Goal: Find specific page/section: Find specific page/section

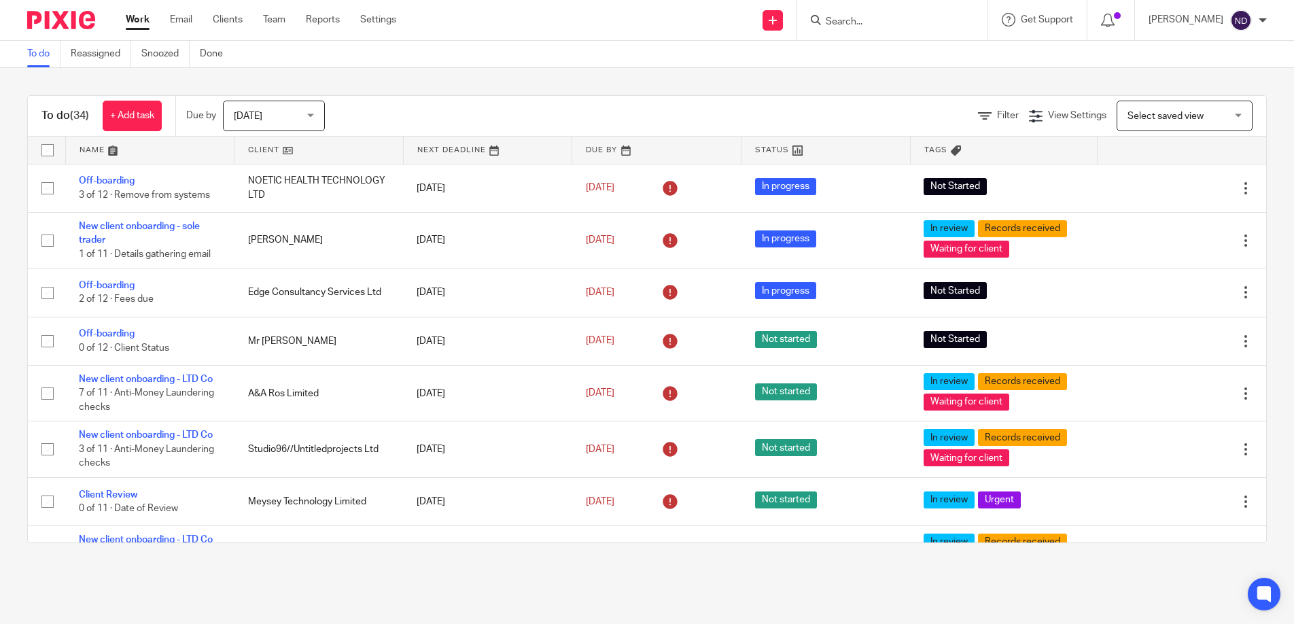
click at [856, 23] on input "Search" at bounding box center [886, 22] width 122 height 12
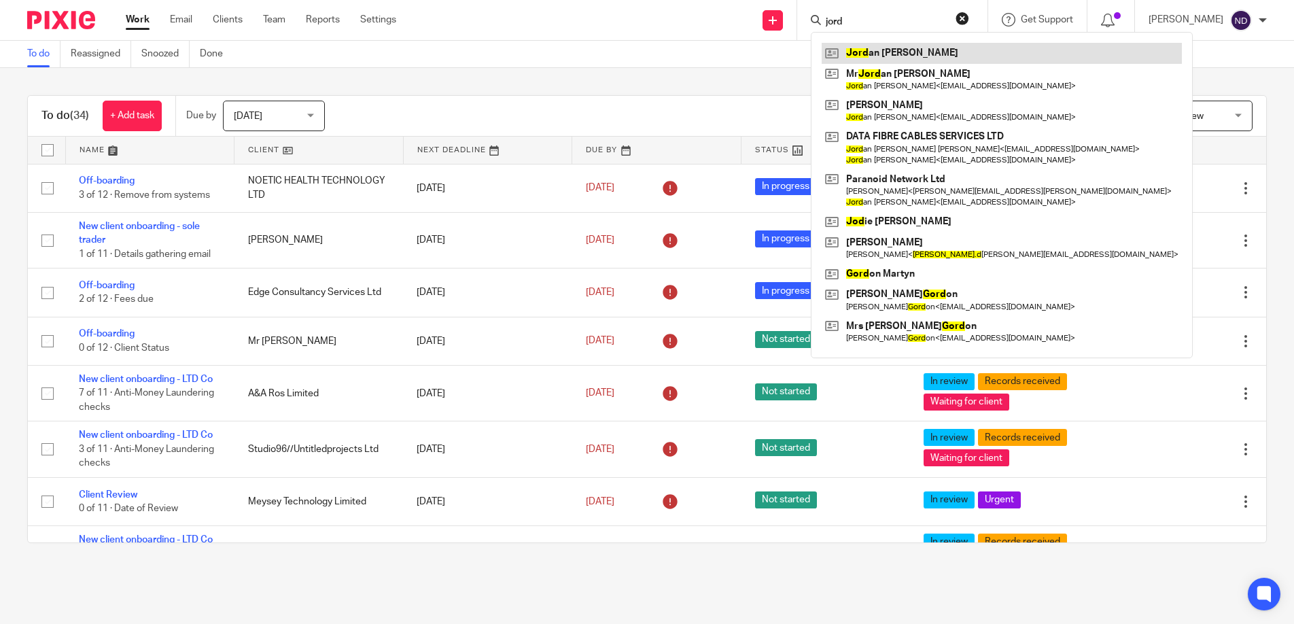
type input "jord"
click at [894, 54] on link at bounding box center [1002, 53] width 360 height 20
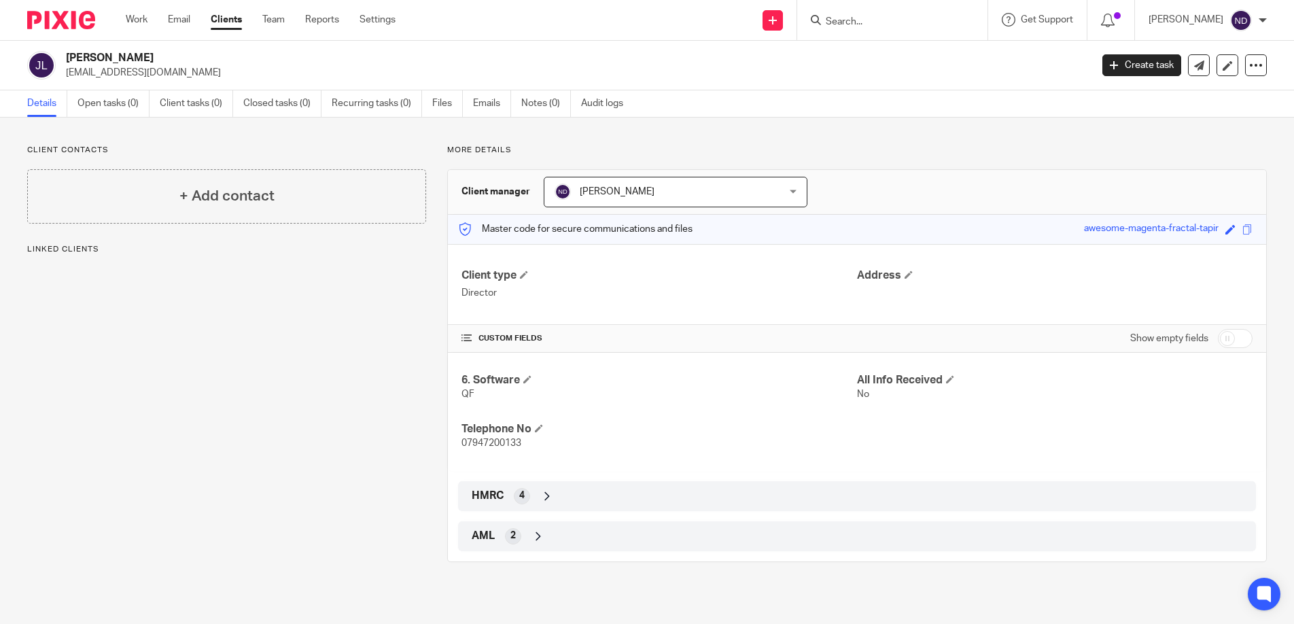
click at [550, 496] on icon at bounding box center [547, 496] width 14 height 14
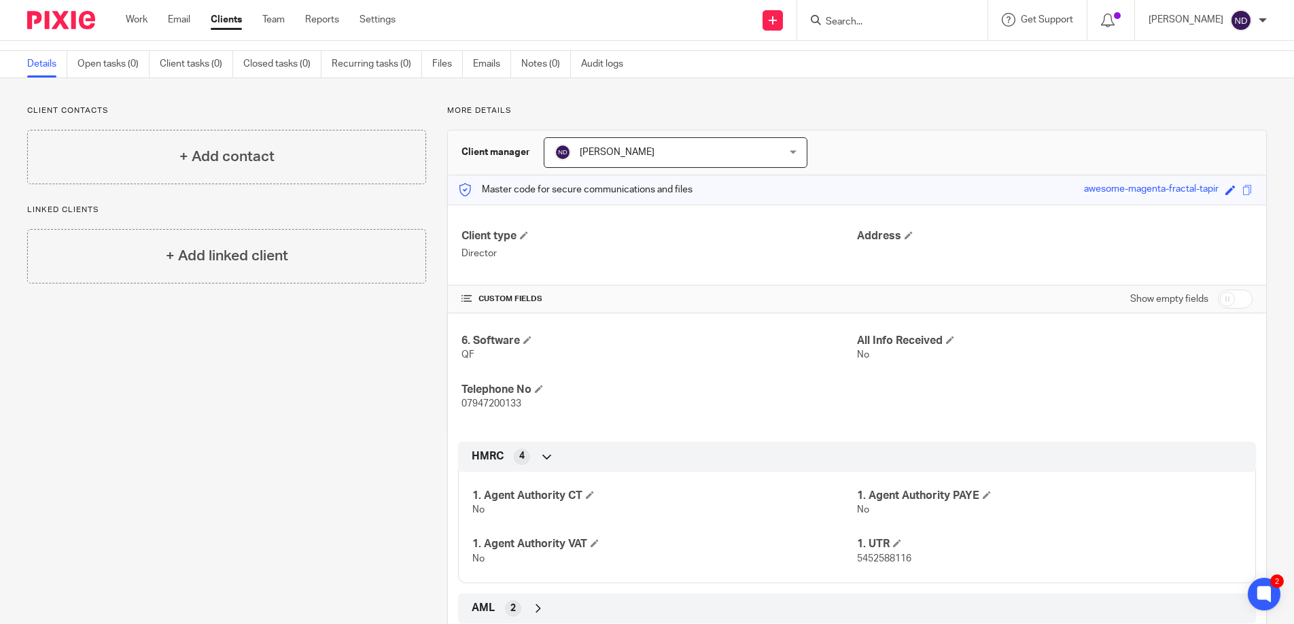
scroll to position [77, 0]
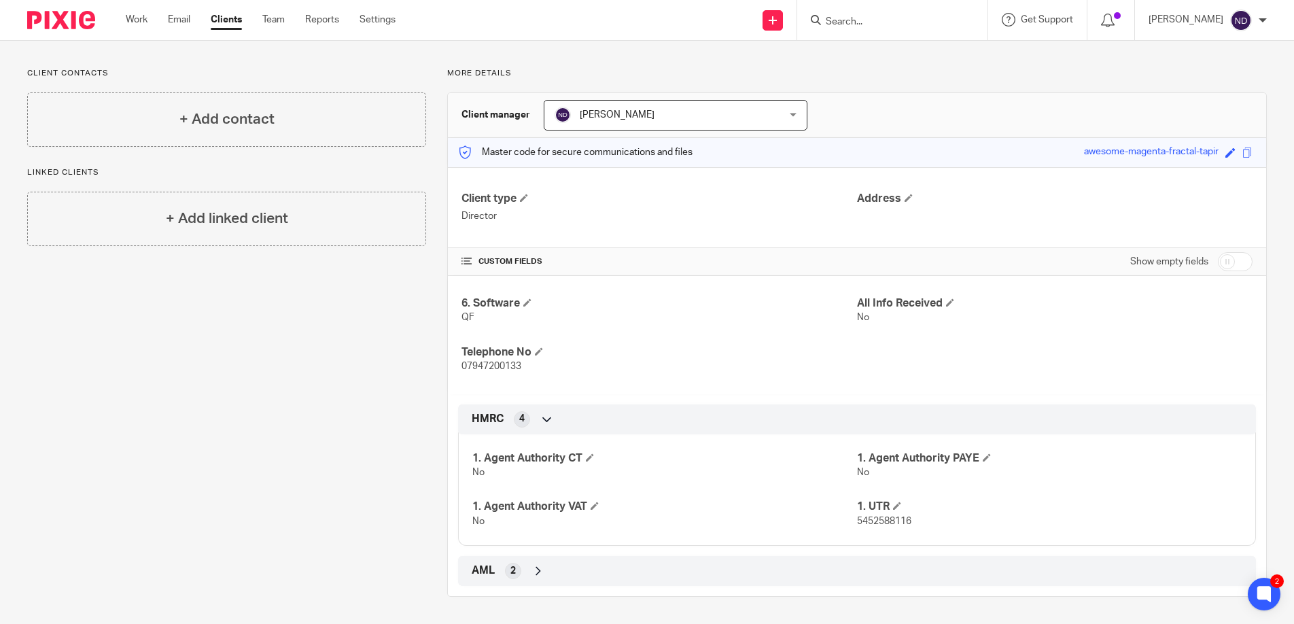
click at [854, 20] on input "Search" at bounding box center [886, 22] width 122 height 12
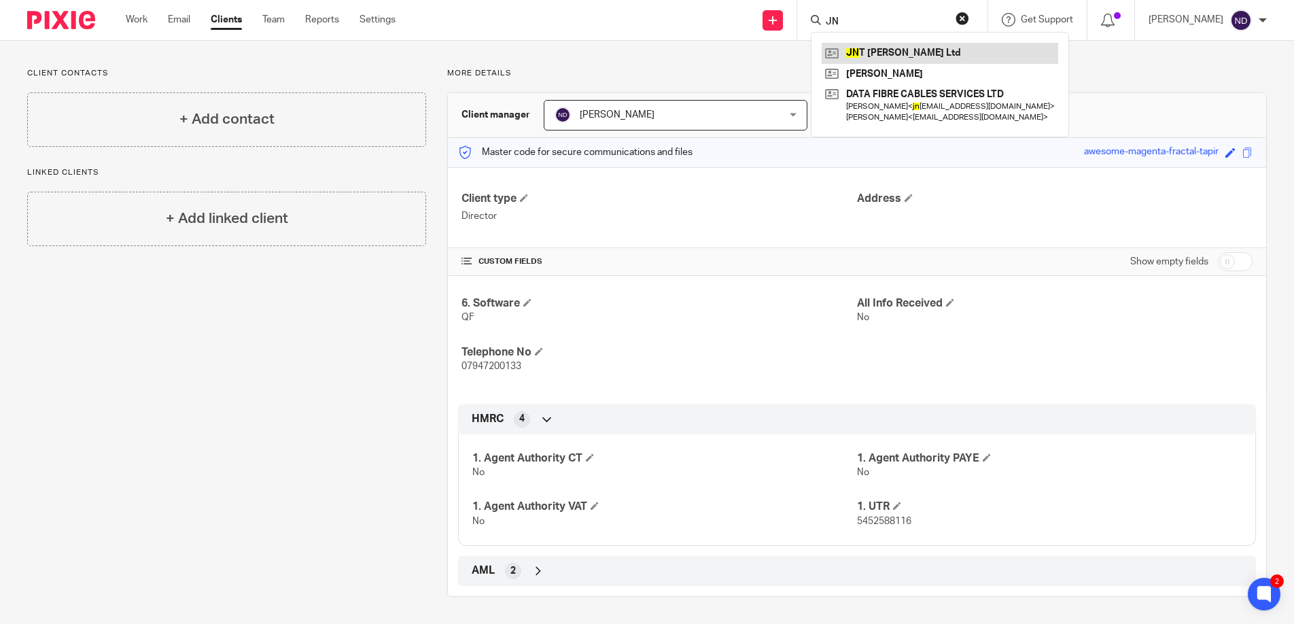
type input "JN"
click at [880, 52] on link at bounding box center [940, 53] width 237 height 20
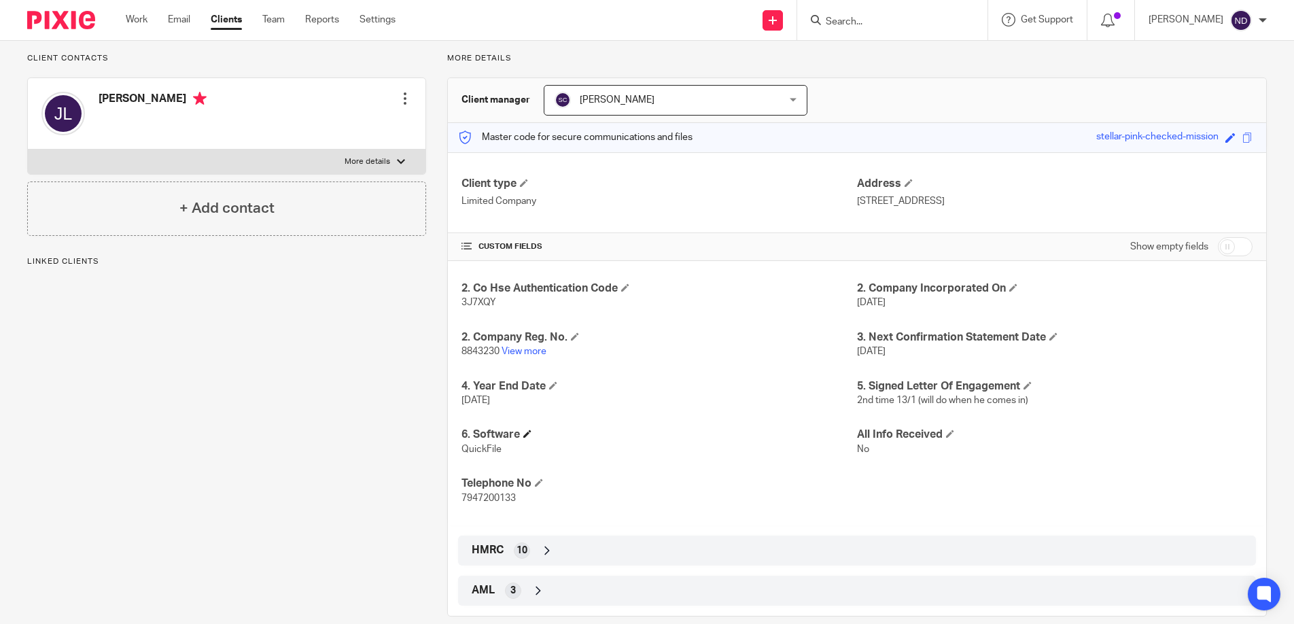
scroll to position [111, 0]
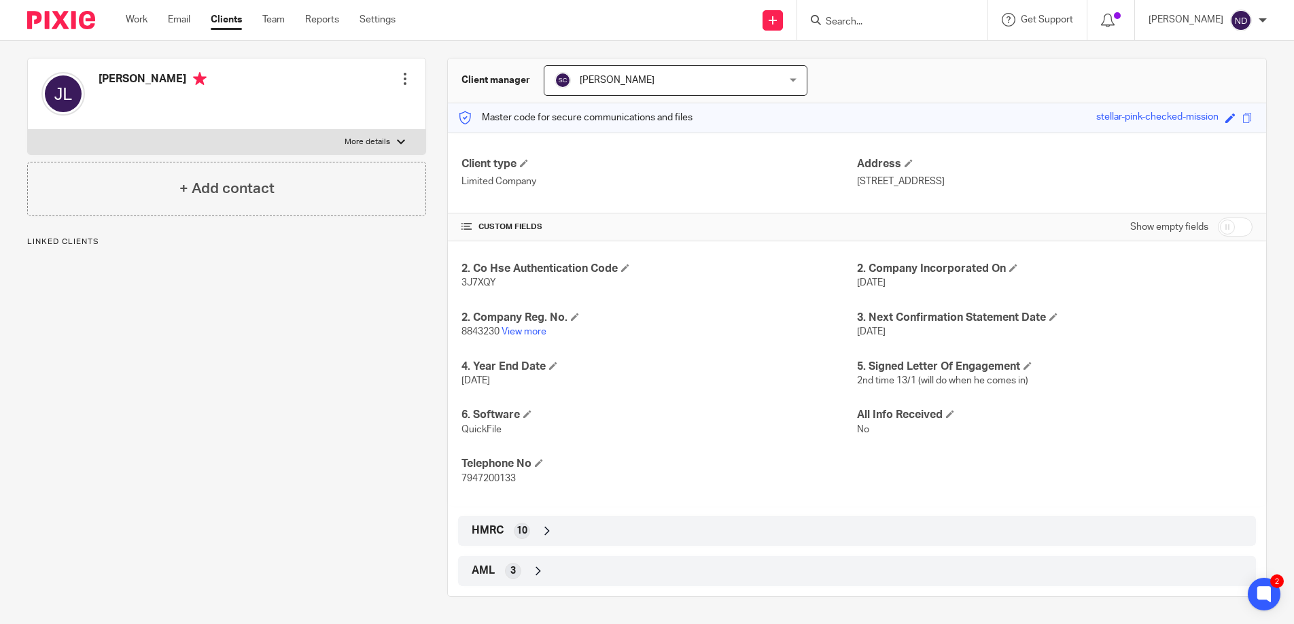
click at [547, 531] on icon at bounding box center [547, 531] width 14 height 14
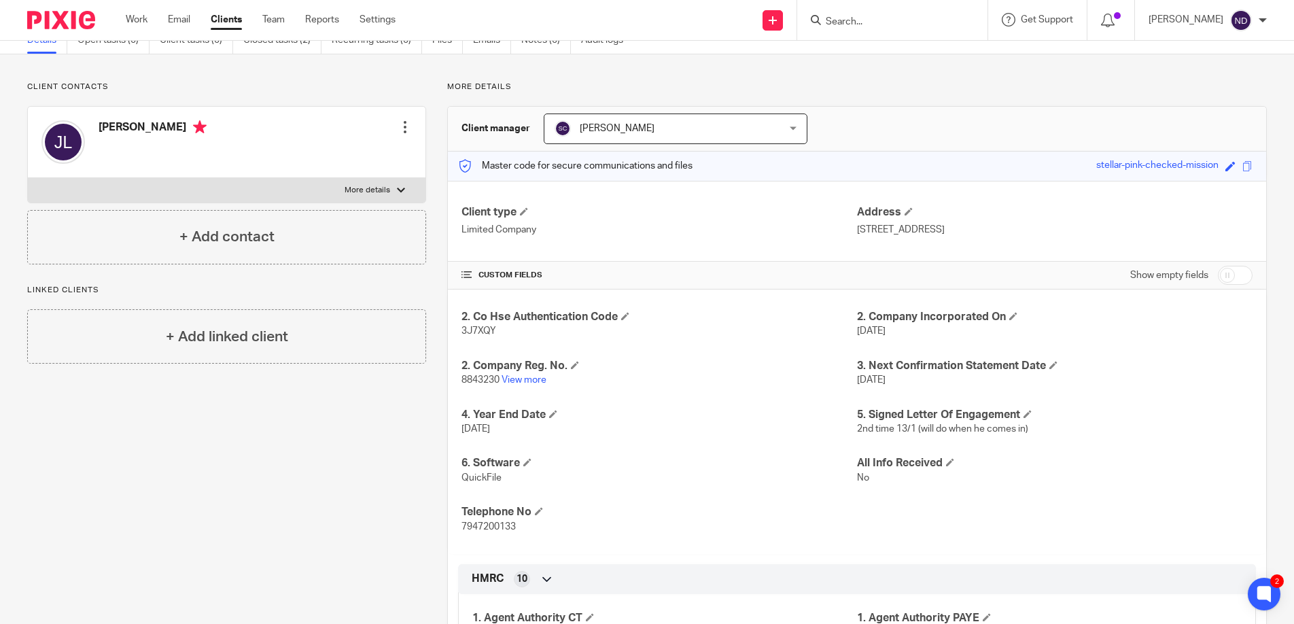
scroll to position [0, 0]
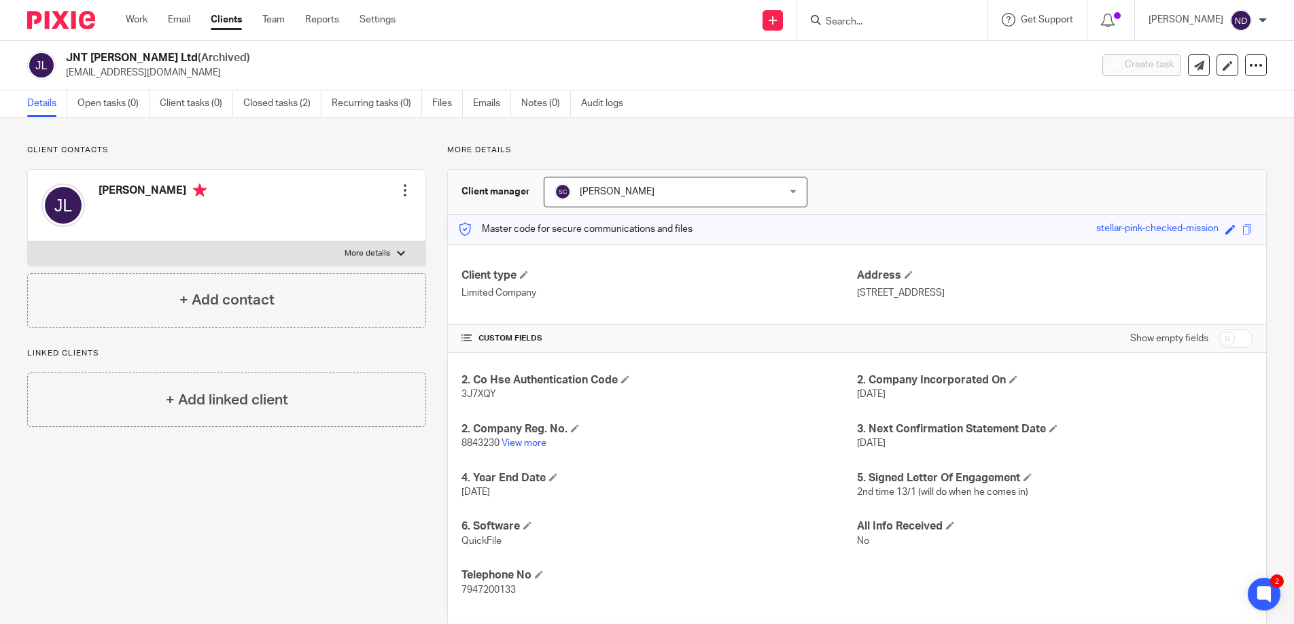
click at [853, 17] on input "Search" at bounding box center [886, 22] width 122 height 12
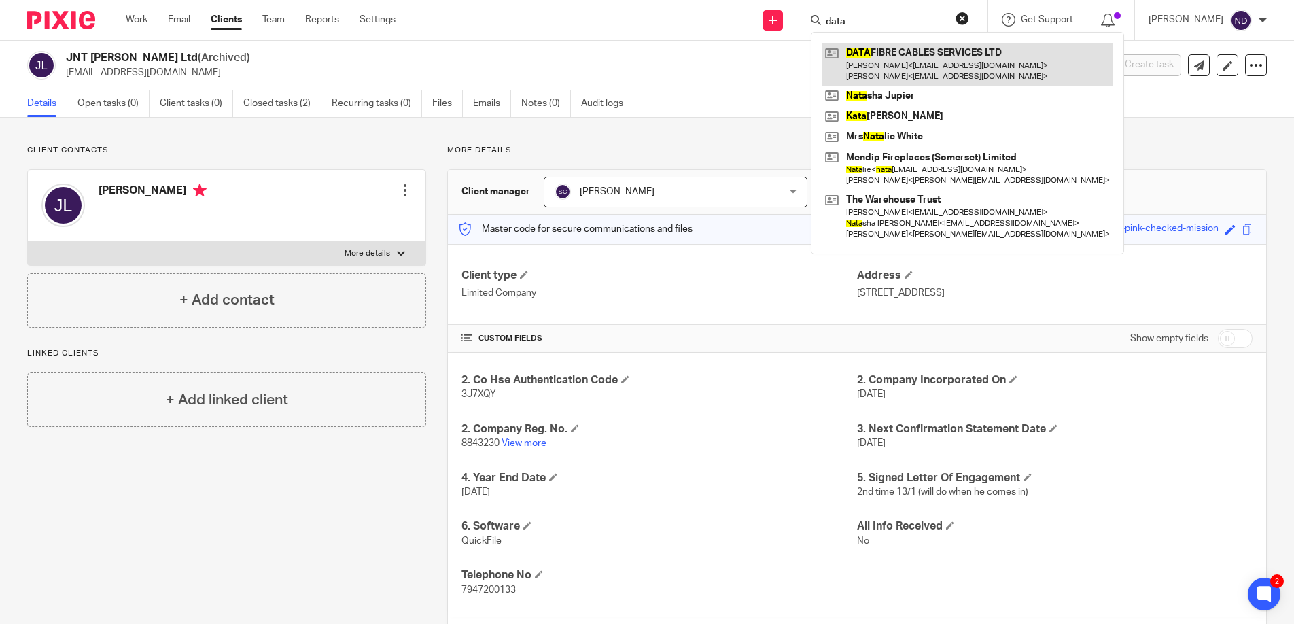
type input "data"
click at [924, 59] on link at bounding box center [968, 64] width 292 height 42
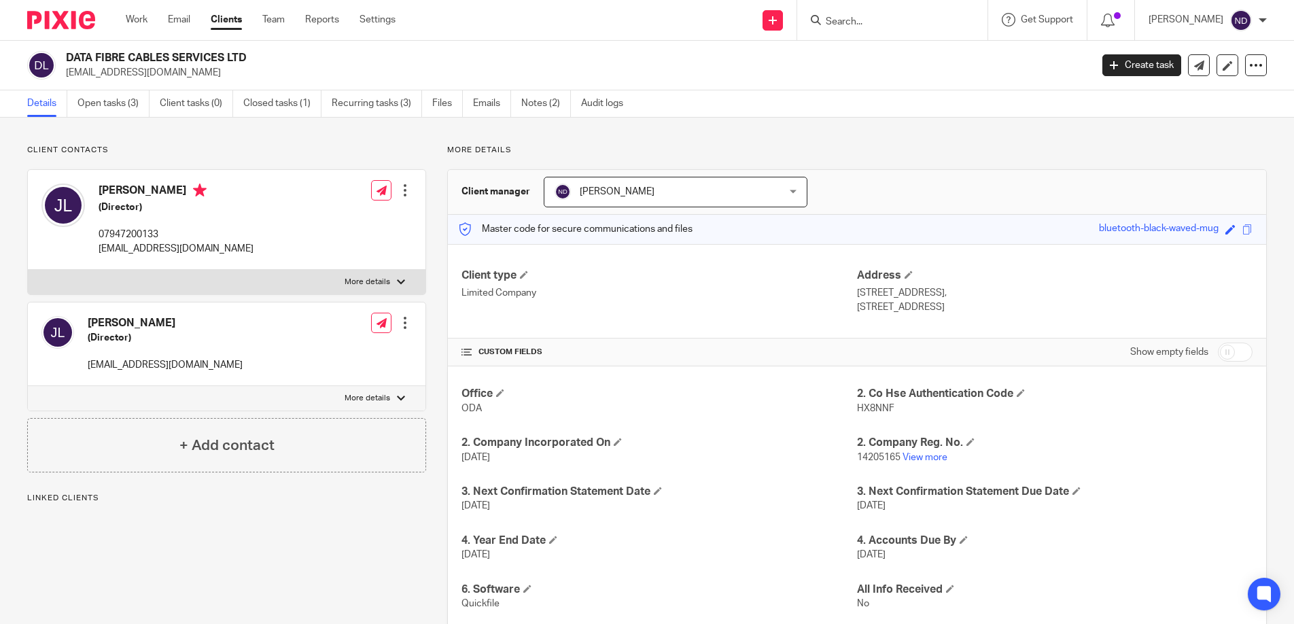
scroll to position [125, 0]
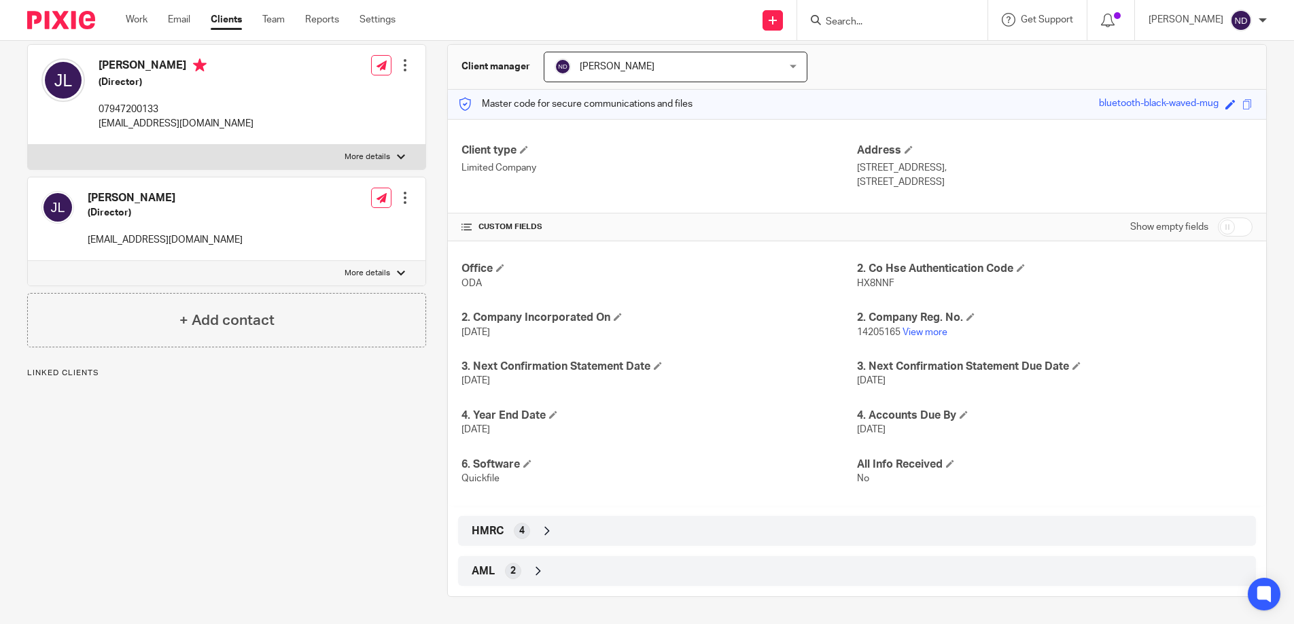
click at [549, 532] on icon at bounding box center [547, 531] width 14 height 14
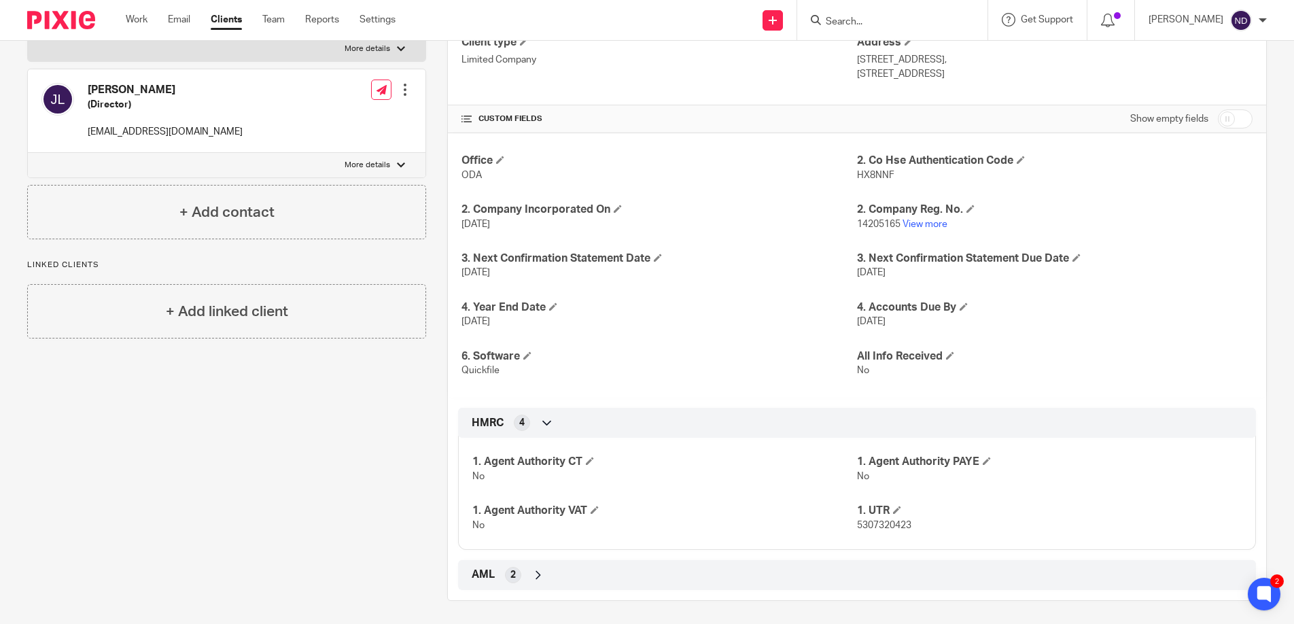
scroll to position [237, 0]
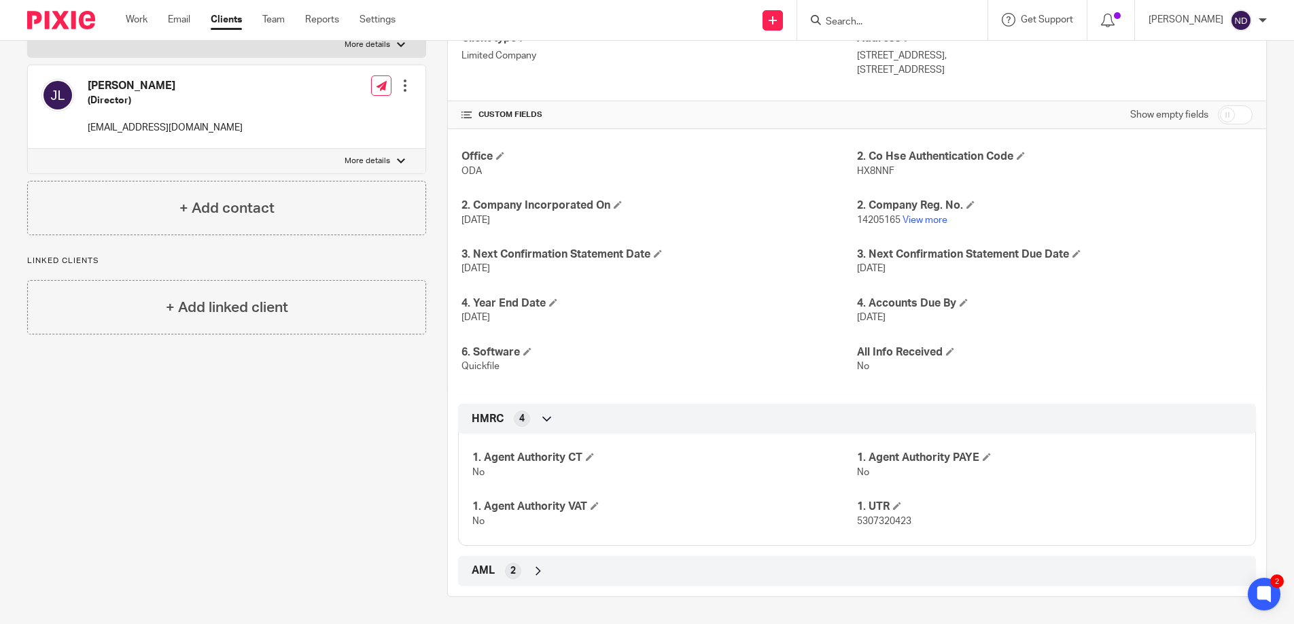
click at [863, 22] on input "Search" at bounding box center [886, 22] width 122 height 12
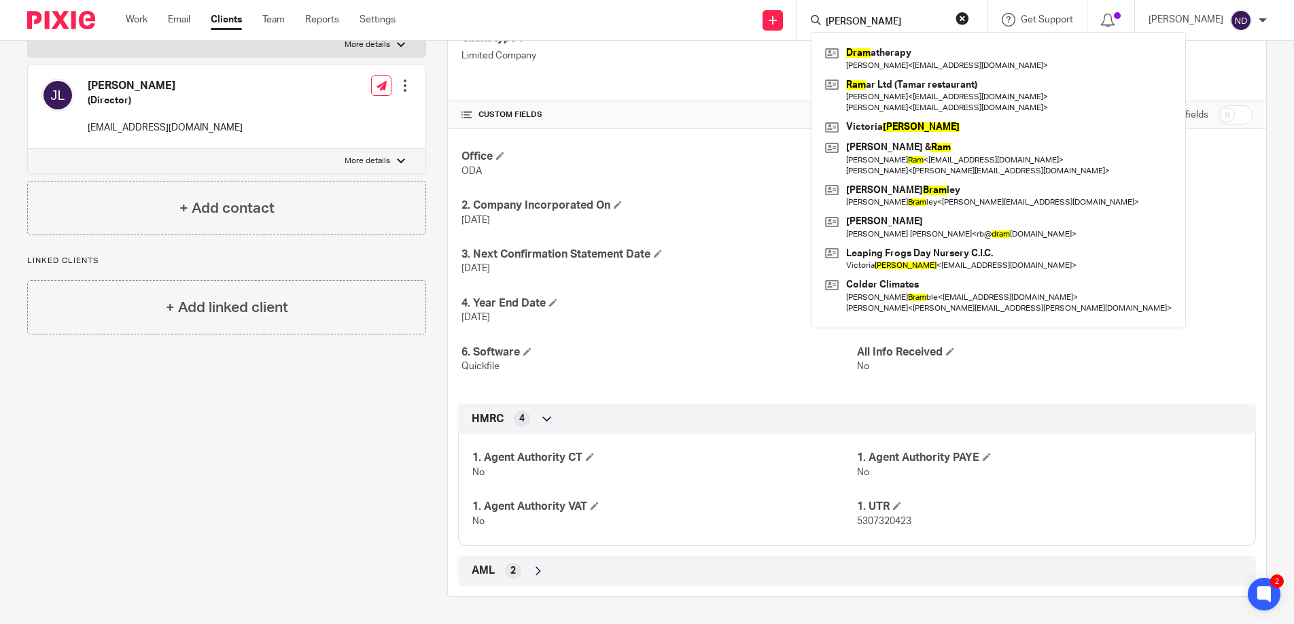
type input "[PERSON_NAME]"
click button "submit" at bounding box center [0, 0] width 0 height 0
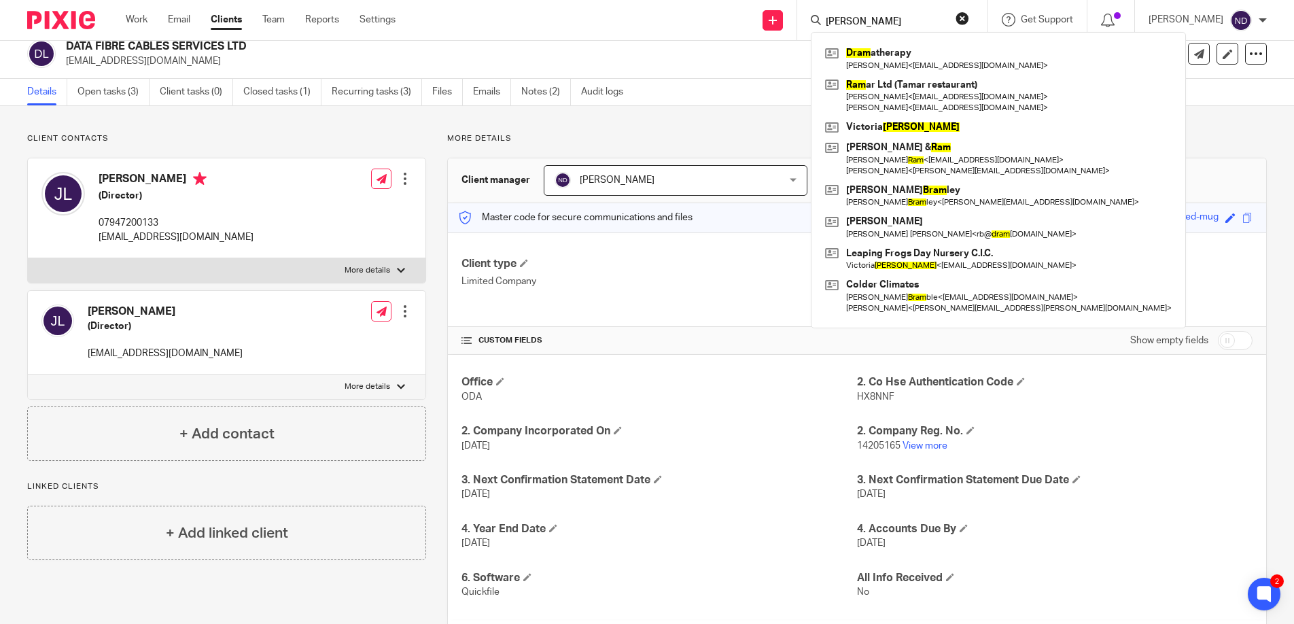
scroll to position [0, 0]
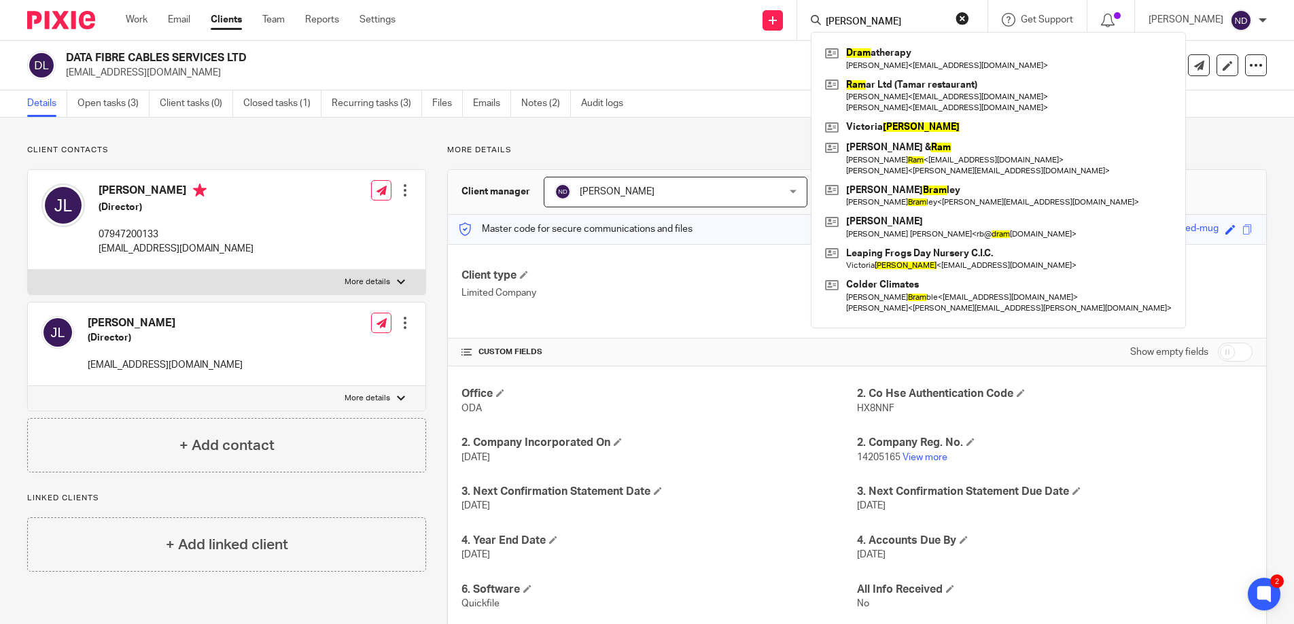
click at [895, 20] on input "[PERSON_NAME]" at bounding box center [886, 22] width 122 height 12
click button "submit" at bounding box center [0, 0] width 0 height 0
click at [1251, 63] on icon at bounding box center [1256, 65] width 14 height 14
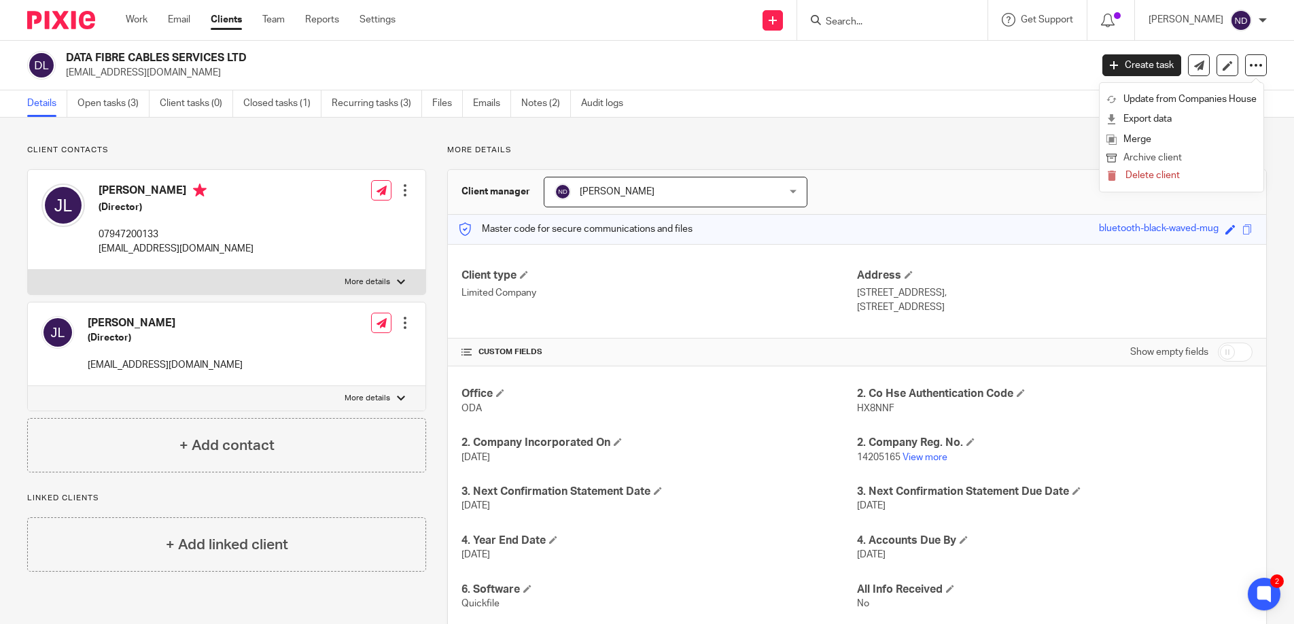
click at [1139, 159] on button "Archive client" at bounding box center [1182, 159] width 150 height 18
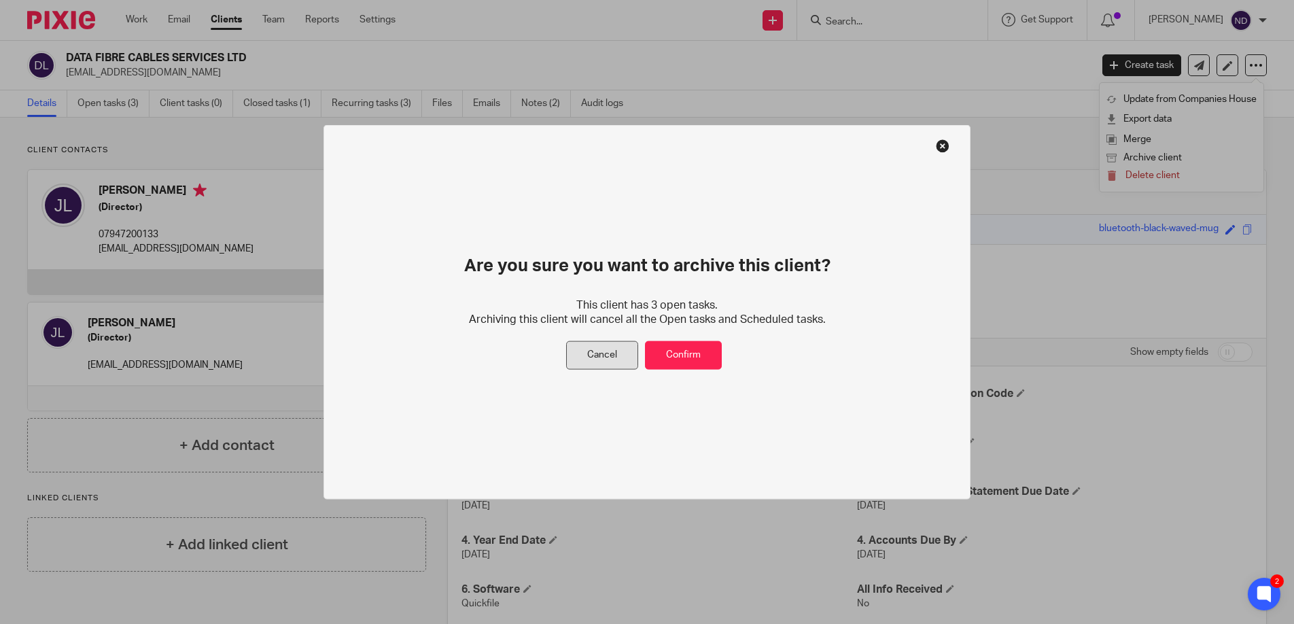
click at [593, 362] on button "Cancel" at bounding box center [602, 355] width 72 height 29
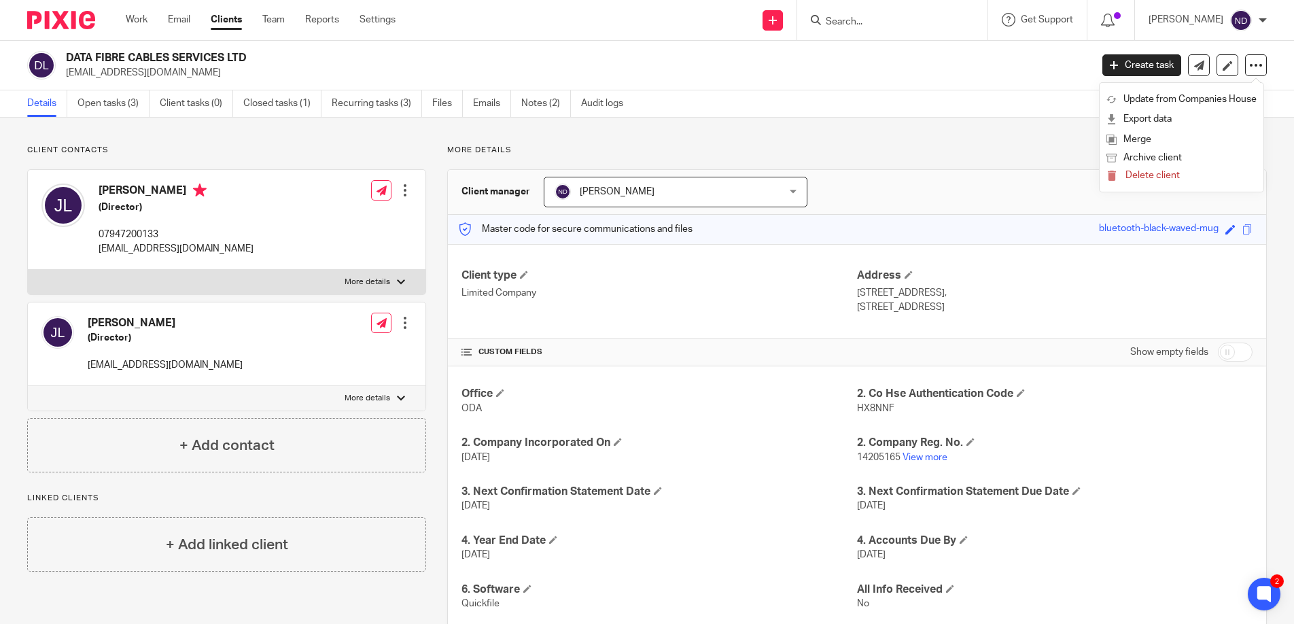
click at [900, 24] on input "Search" at bounding box center [886, 22] width 122 height 12
click at [220, 26] on link "Clients" at bounding box center [226, 20] width 31 height 14
click at [231, 22] on link "Clients" at bounding box center [226, 20] width 31 height 14
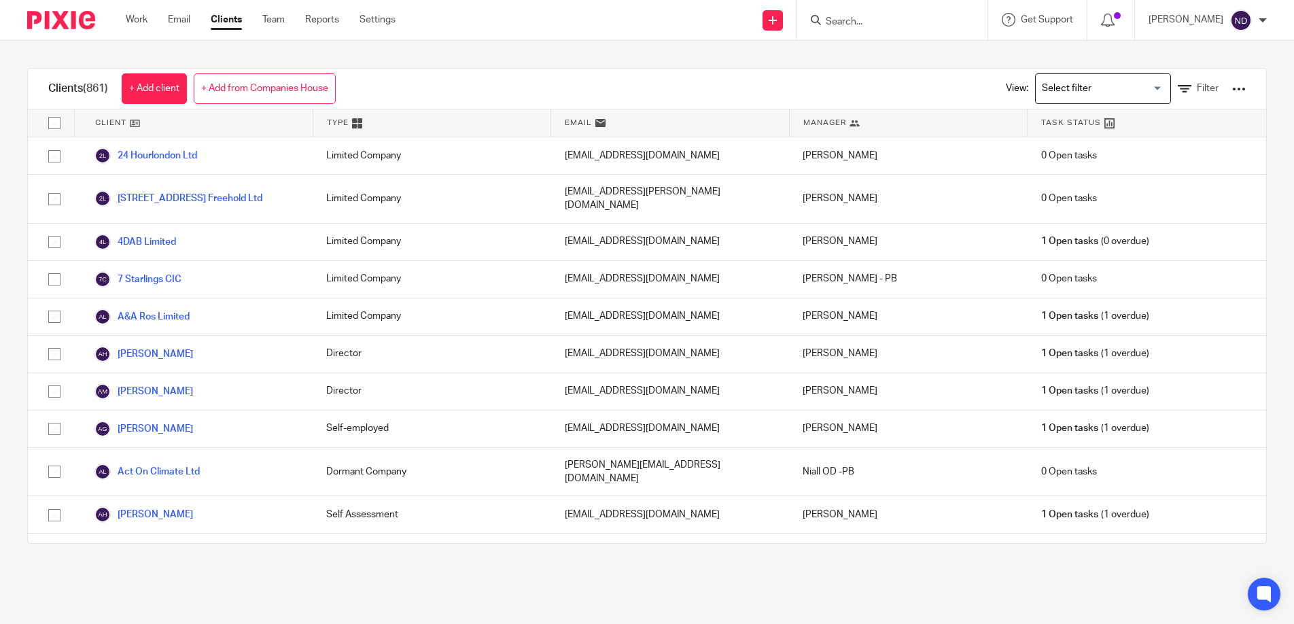
click at [867, 20] on input "Search" at bounding box center [886, 22] width 122 height 12
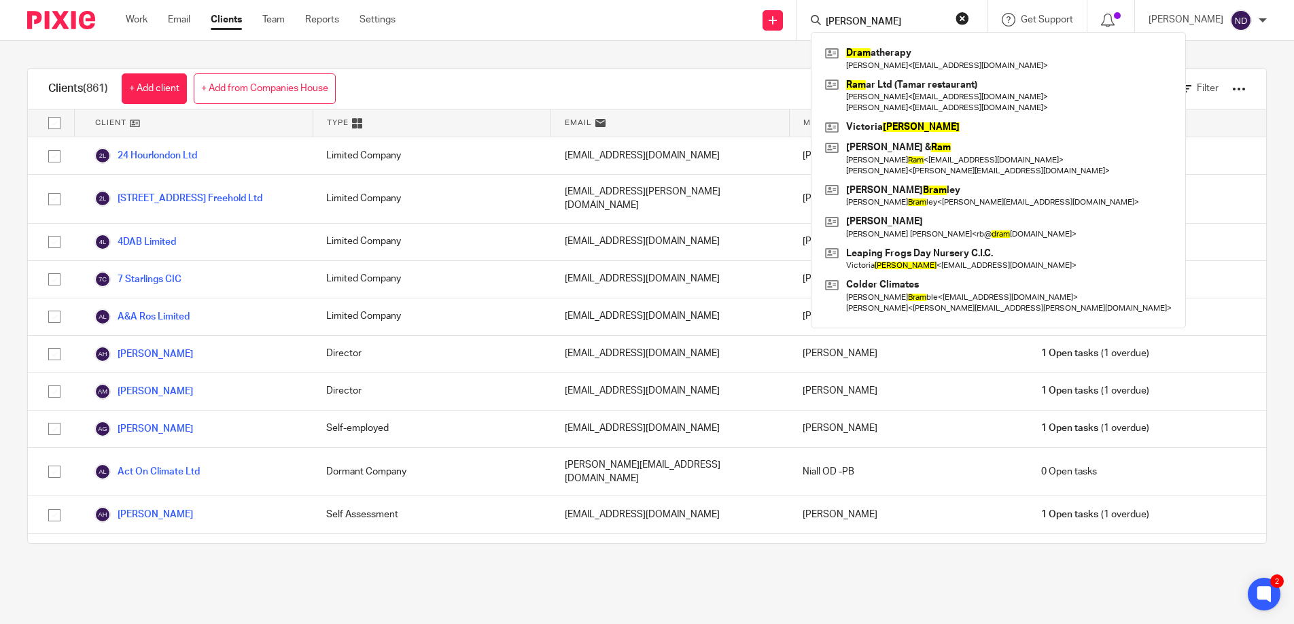
type input "[PERSON_NAME]"
click button "submit" at bounding box center [0, 0] width 0 height 0
click at [710, 30] on div "Send new email Create task Add client [PERSON_NAME] Dram atherapy [PERSON_NAME]…" at bounding box center [855, 20] width 878 height 40
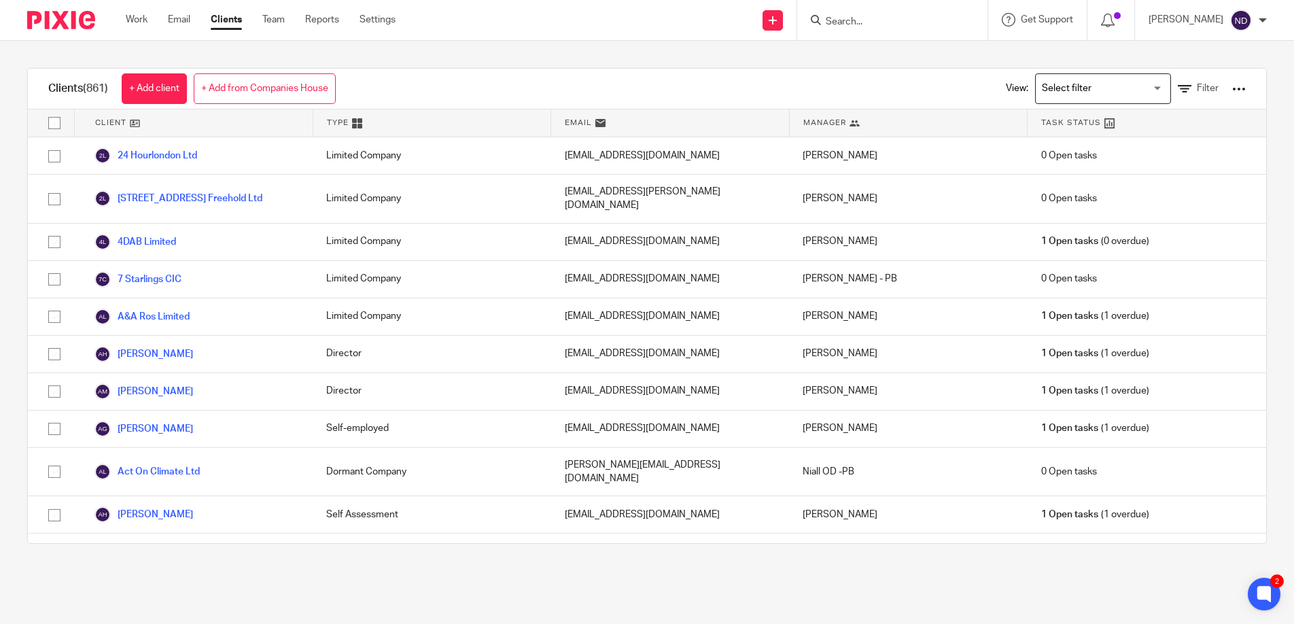
click at [1242, 88] on div at bounding box center [1239, 89] width 14 height 14
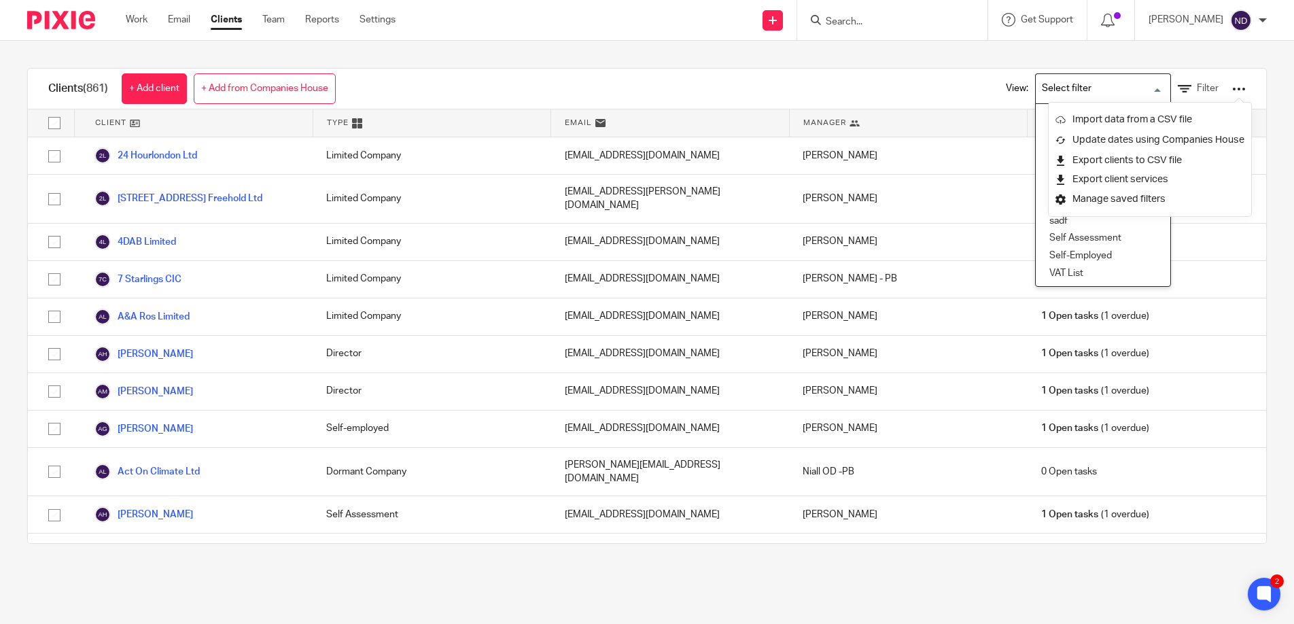
click at [1101, 87] on input "Search for option" at bounding box center [1100, 89] width 126 height 24
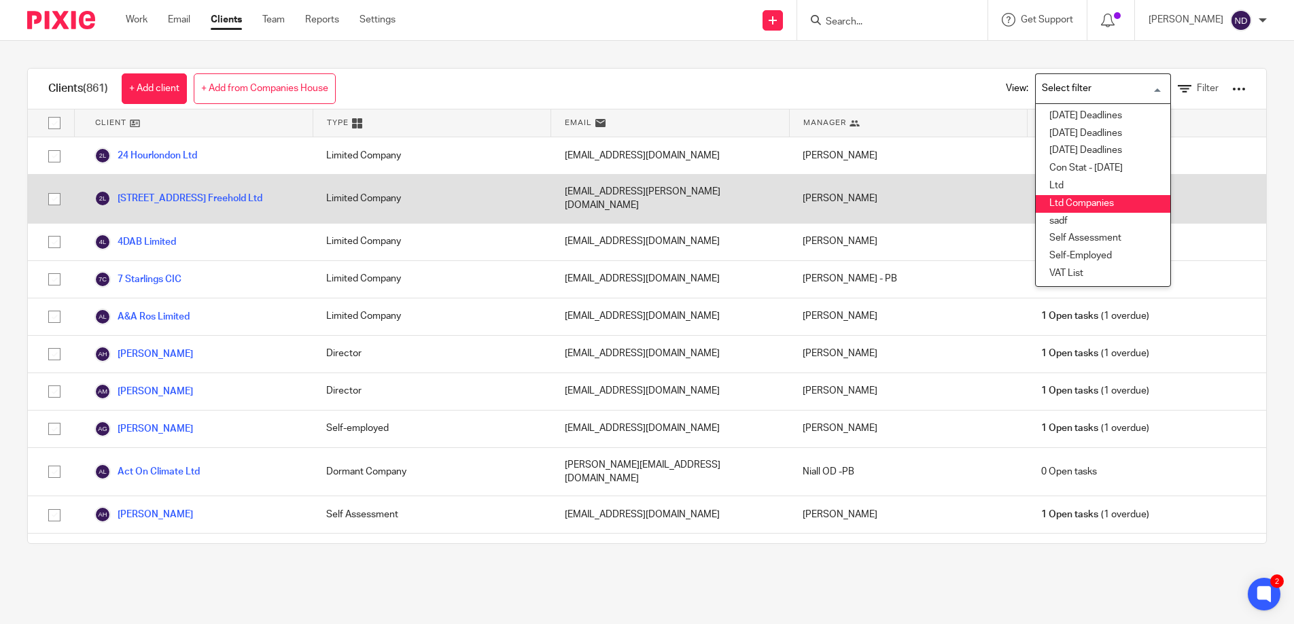
click at [1086, 202] on li "Ltd Companies" at bounding box center [1103, 204] width 135 height 18
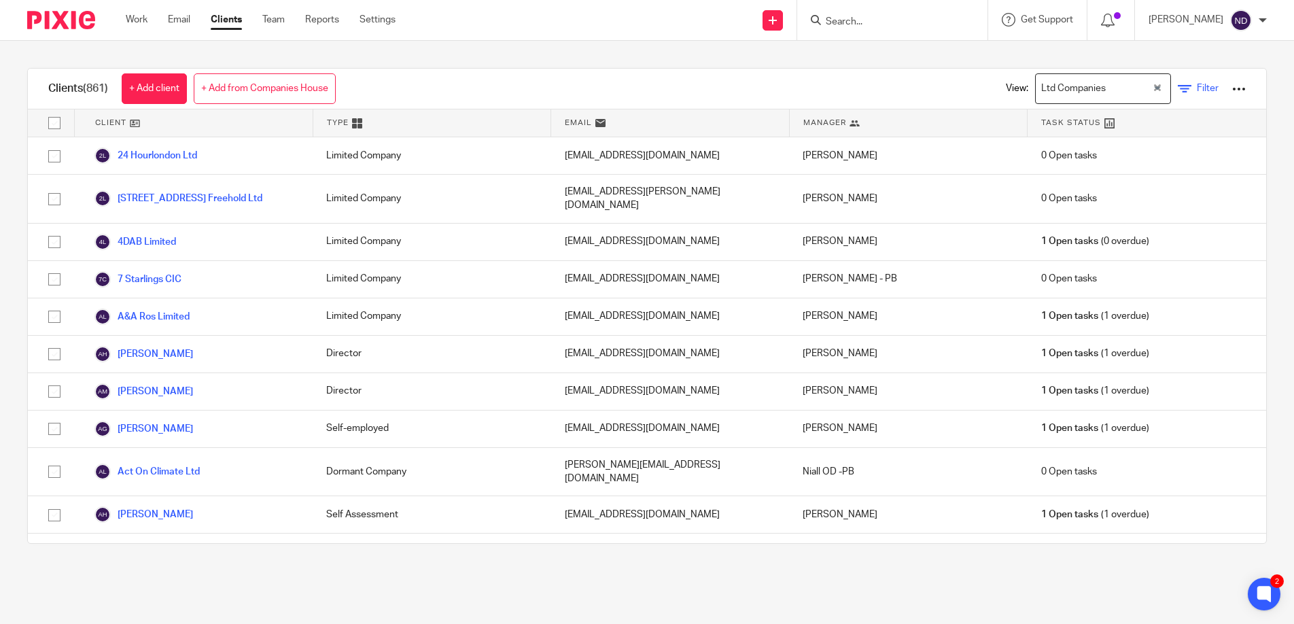
click at [1194, 88] on link "Filter" at bounding box center [1198, 89] width 41 height 14
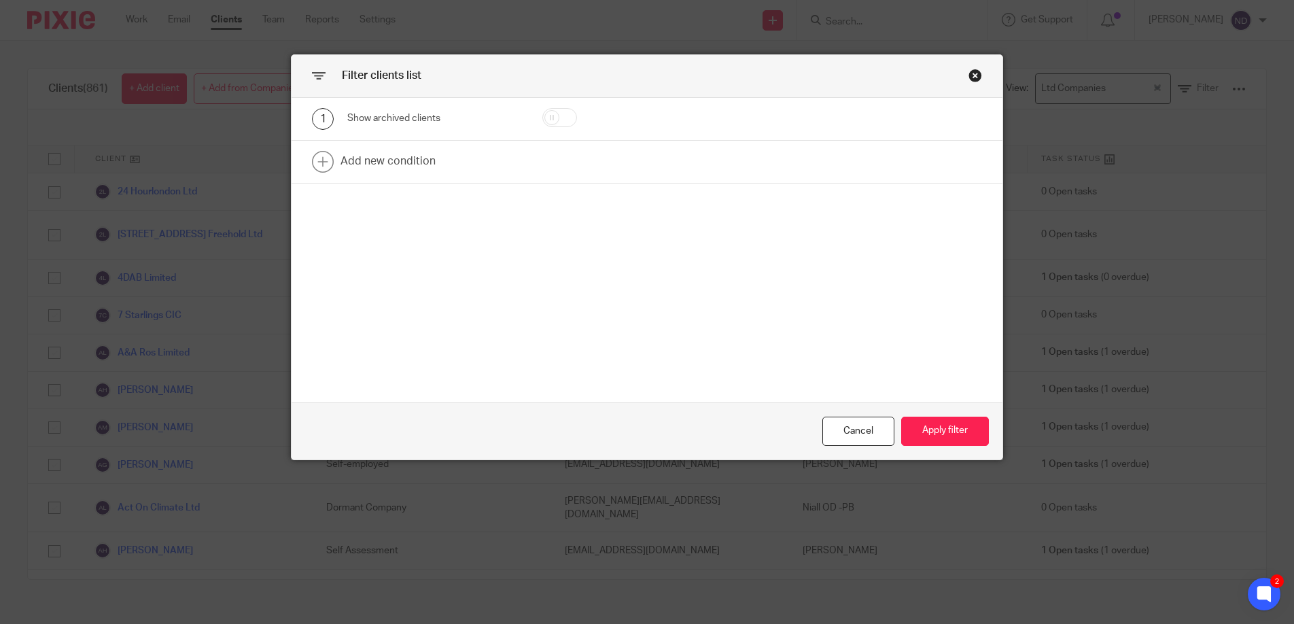
click at [570, 116] on input "checkbox" at bounding box center [559, 117] width 35 height 19
checkbox input "true"
click at [942, 426] on button "Apply filter" at bounding box center [945, 431] width 88 height 29
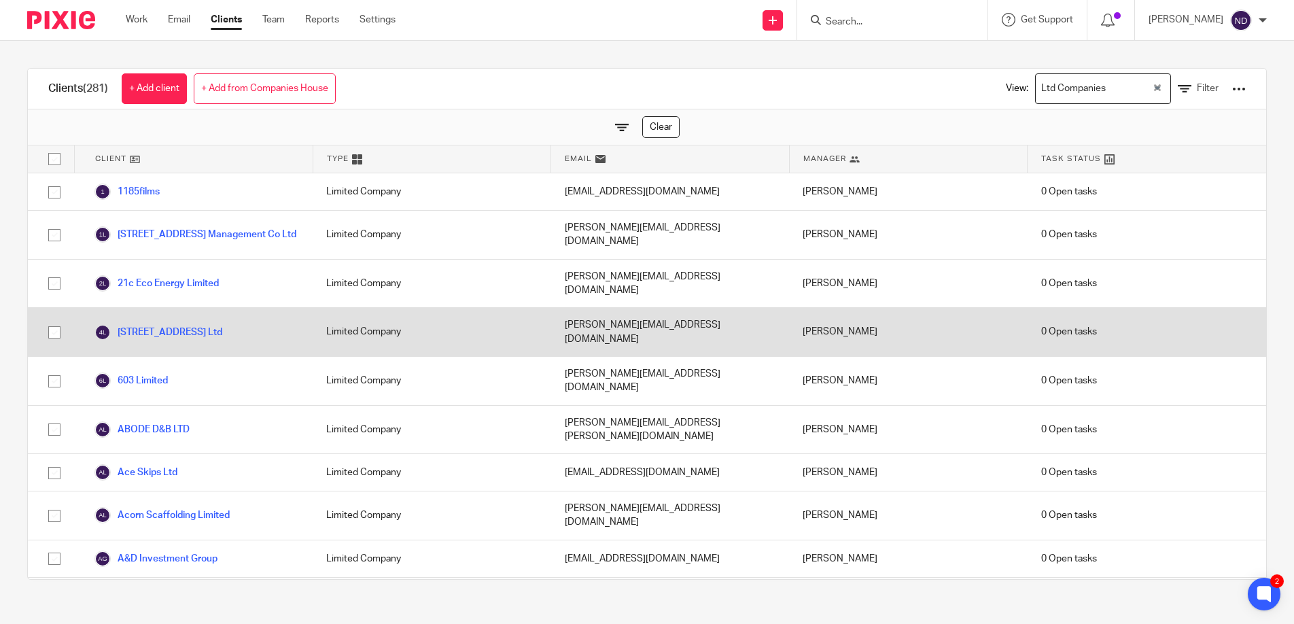
scroll to position [1, 0]
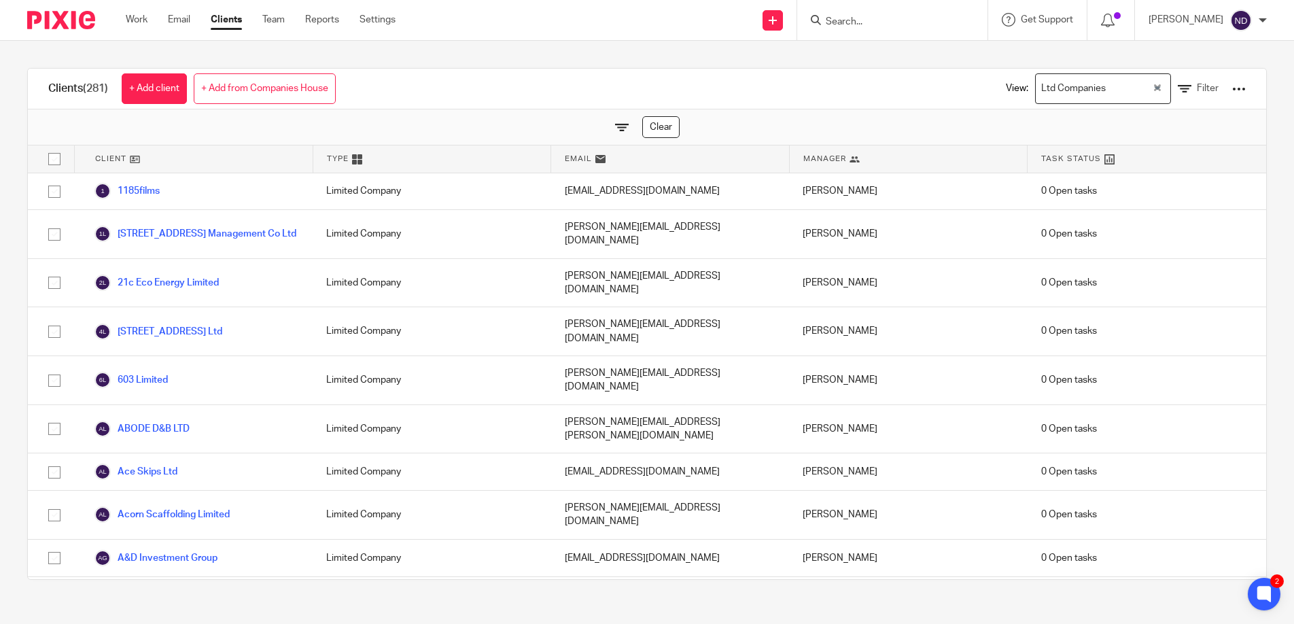
click at [856, 19] on input "Search" at bounding box center [886, 22] width 122 height 12
type input "kra"
click button "submit" at bounding box center [0, 0] width 0 height 0
click at [660, 29] on div "Send new email Create task Add client kra No results found. Try searching for t…" at bounding box center [855, 20] width 878 height 40
click at [1193, 88] on link "Filter" at bounding box center [1198, 89] width 41 height 14
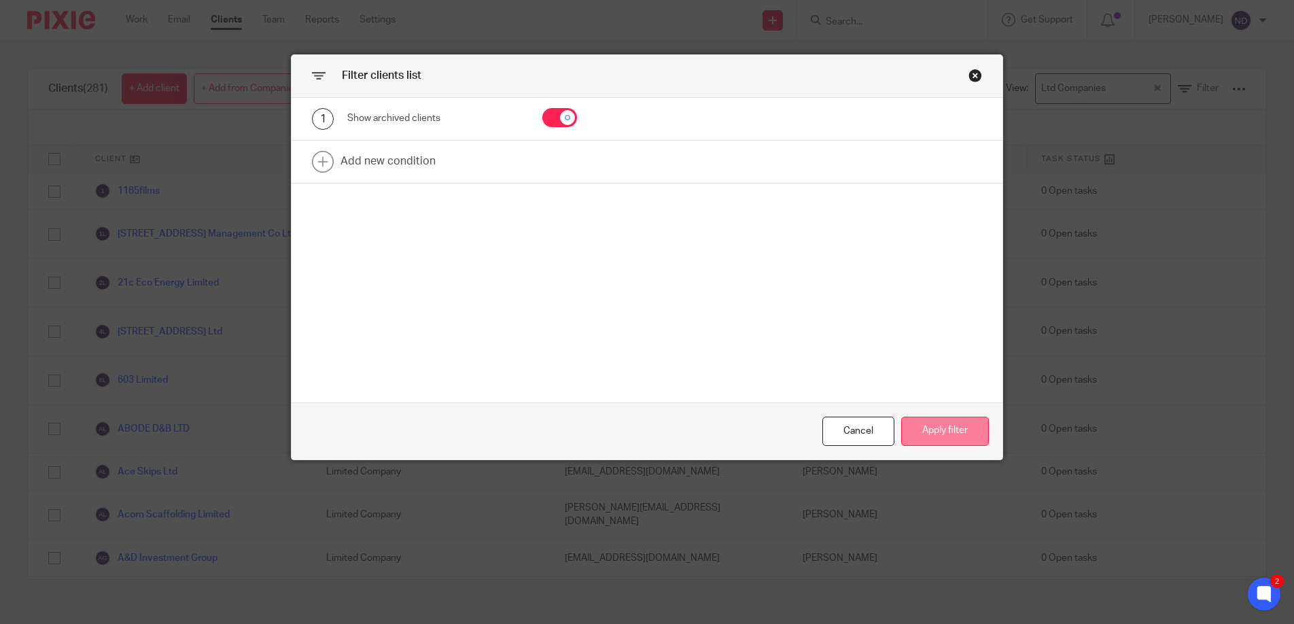
click at [937, 431] on button "Apply filter" at bounding box center [945, 431] width 88 height 29
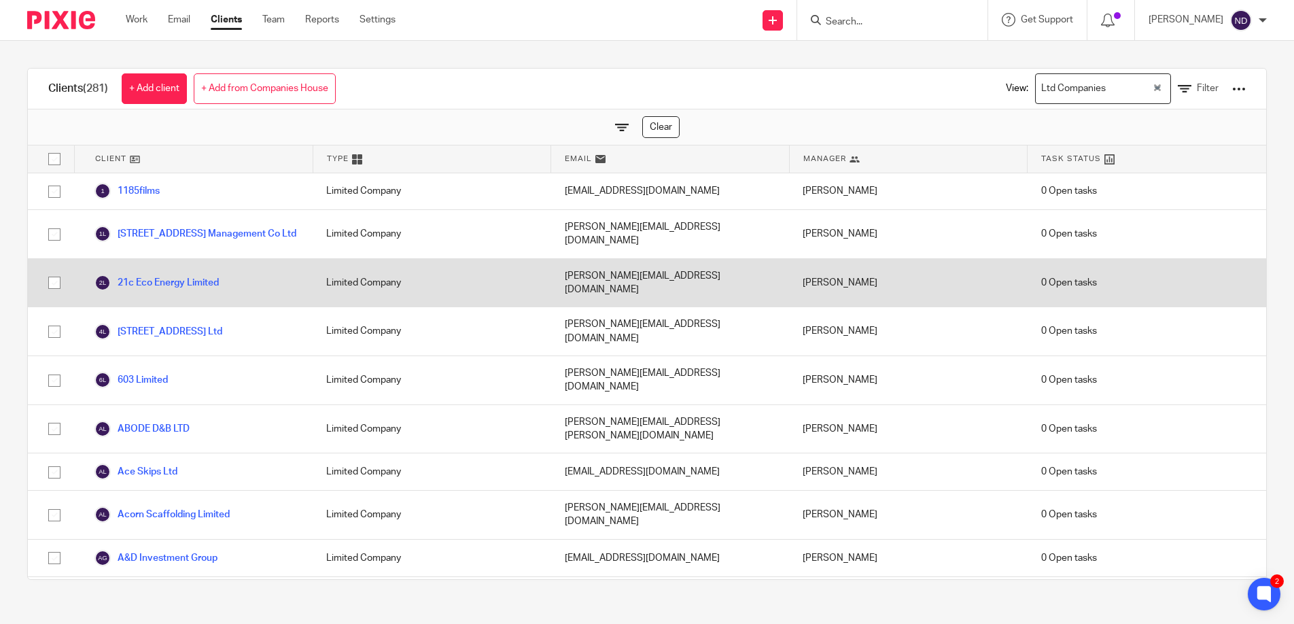
scroll to position [0, 0]
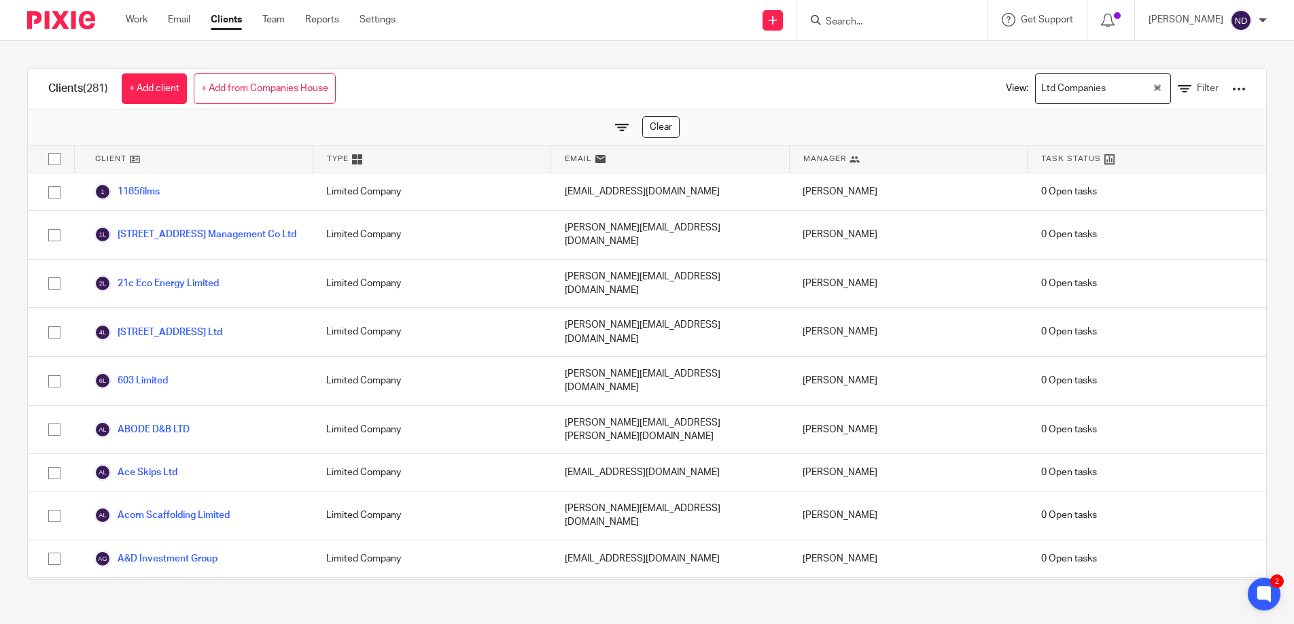
click at [857, 18] on input "Search" at bounding box center [886, 22] width 122 height 12
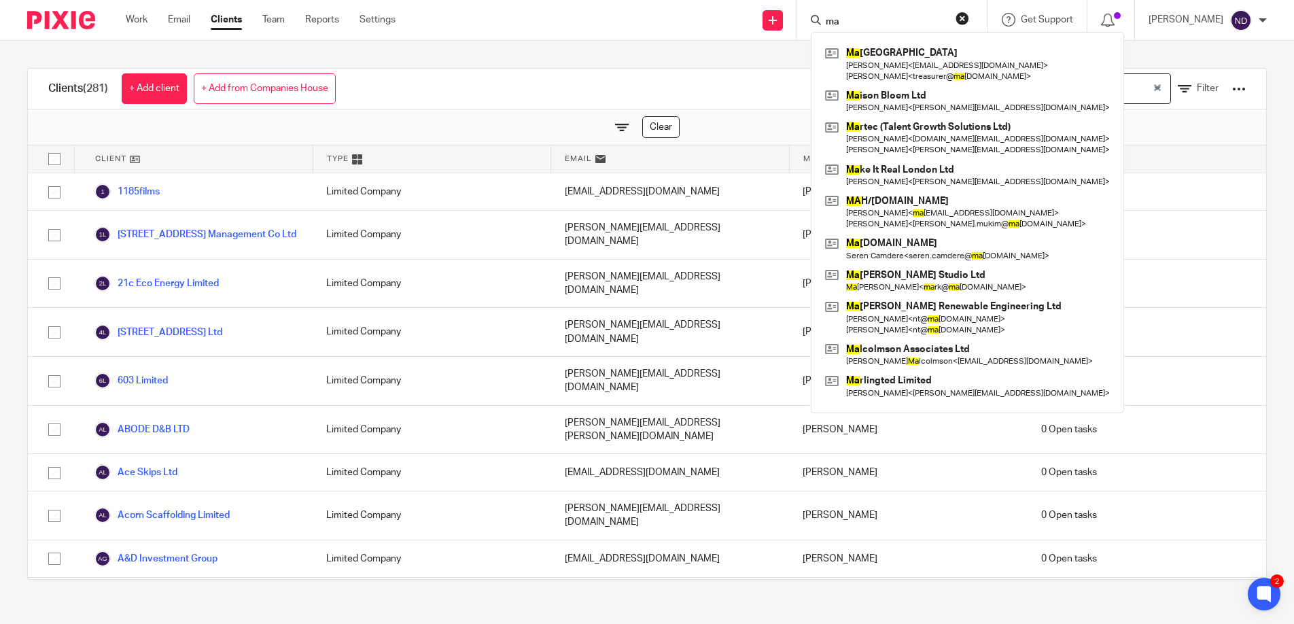
type input "m"
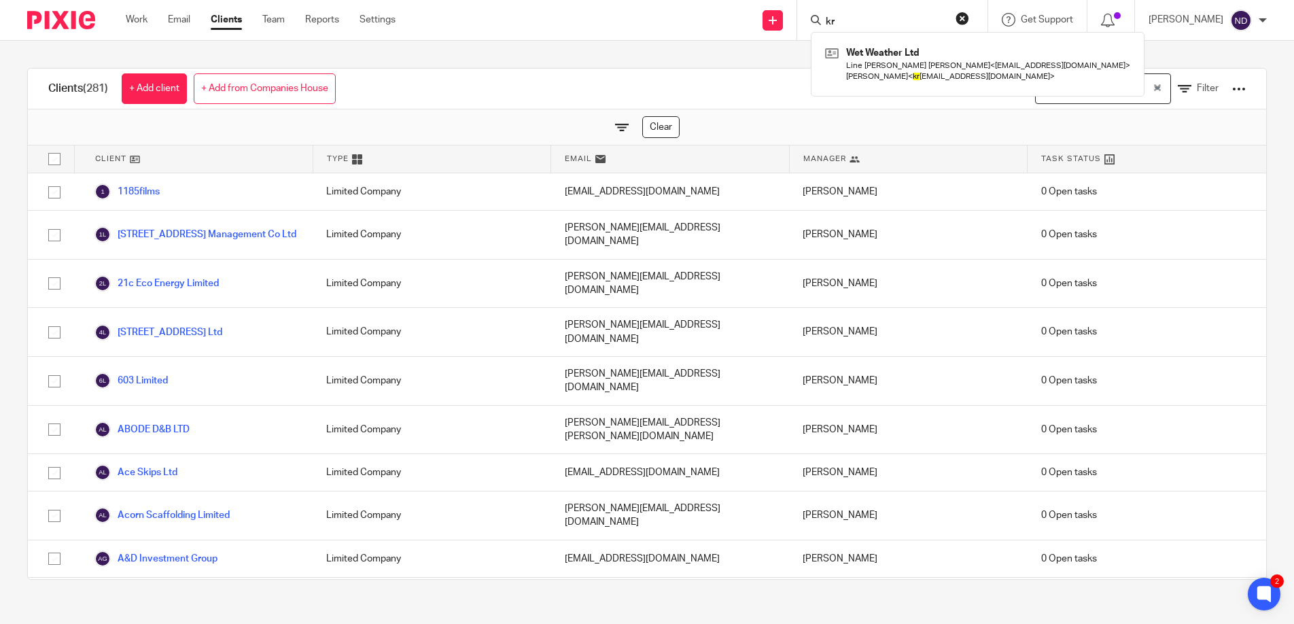
type input "k"
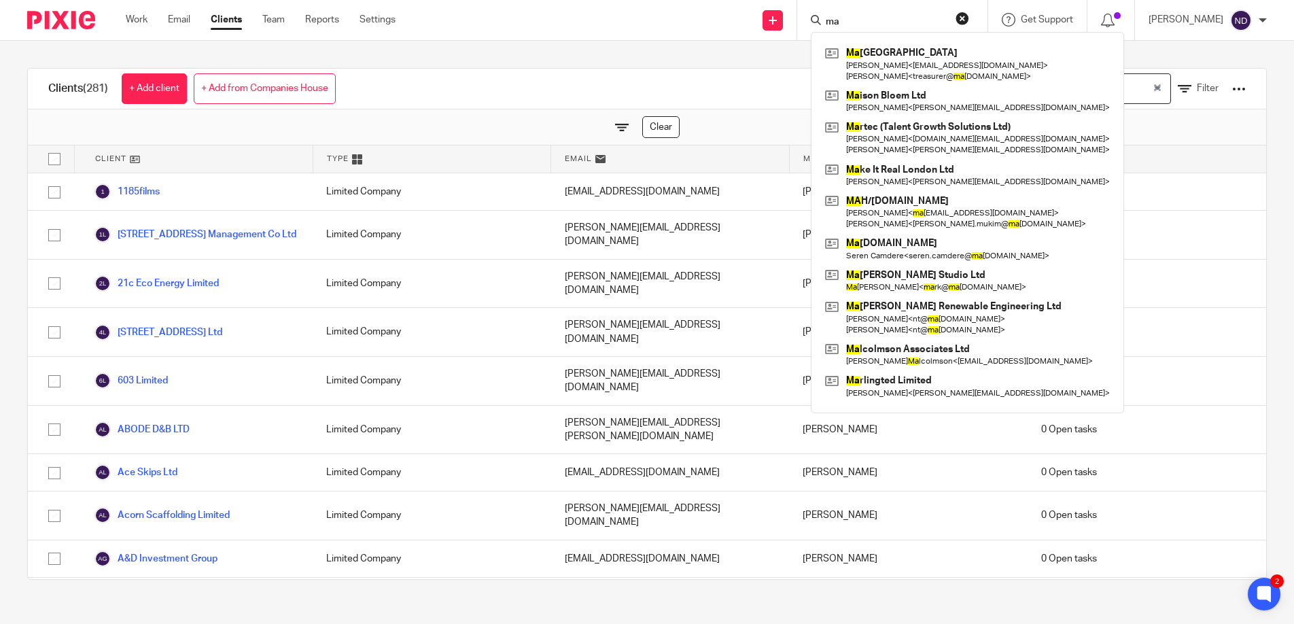
type input "m"
